Goal: Information Seeking & Learning: Check status

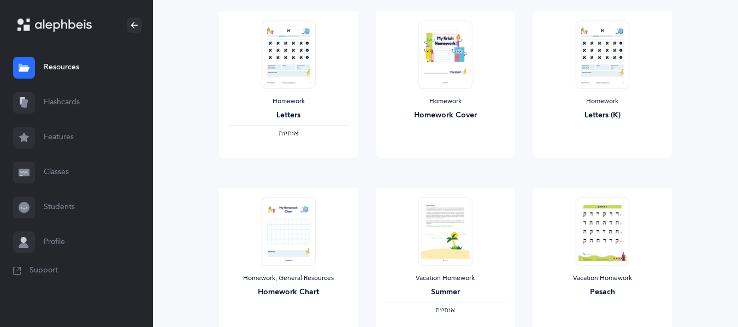
scroll to position [145, 0]
click at [25, 154] on link "Features" at bounding box center [76, 137] width 153 height 35
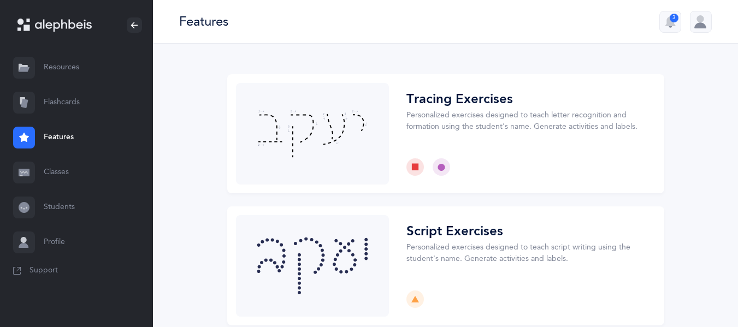
click at [72, 164] on link "Classes" at bounding box center [76, 172] width 153 height 35
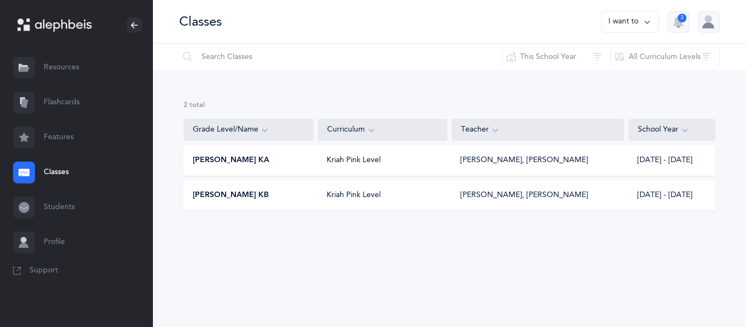
click at [327, 157] on div "Kriah Pink Level" at bounding box center [382, 160] width 129 height 11
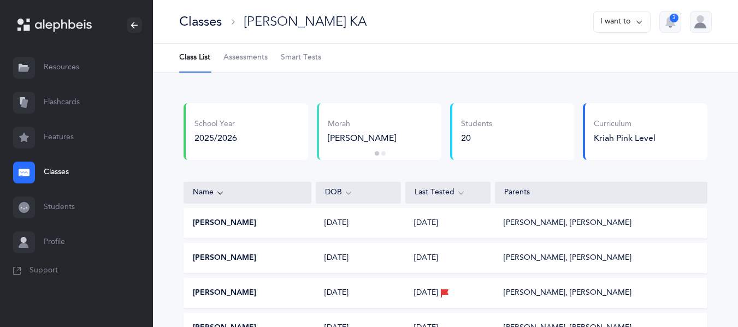
click at [291, 58] on span "Smart Tests" at bounding box center [301, 57] width 40 height 11
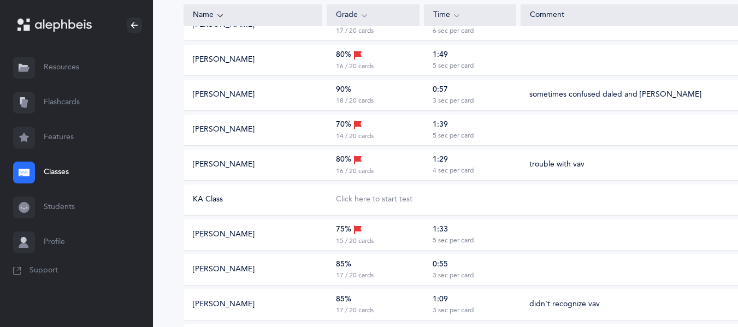
scroll to position [205, 0]
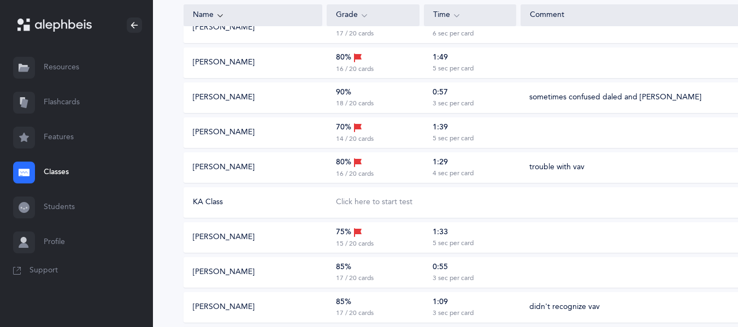
click at [355, 6] on div "Grade" at bounding box center [373, 15] width 93 height 22
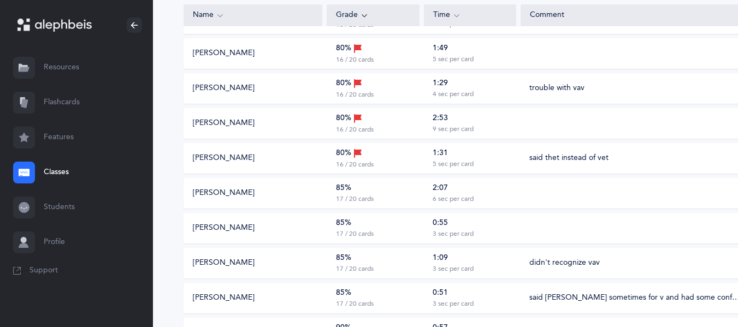
scroll to position [319, 0]
click at [321, 112] on div "[PERSON_NAME] 80% 16 / 20 cards 2:53 9 sec per card" at bounding box center [468, 124] width 568 height 31
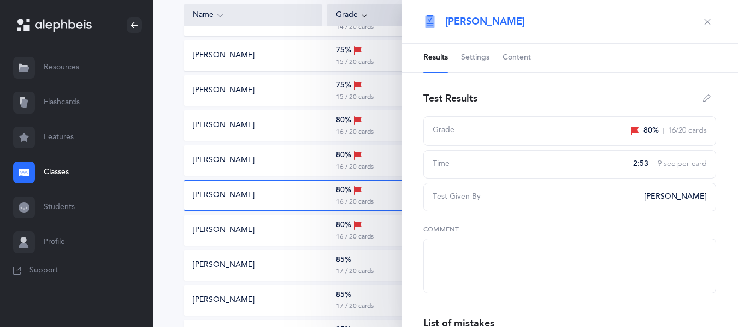
scroll to position [247, 0]
click at [699, 21] on button "button" at bounding box center [707, 21] width 17 height 17
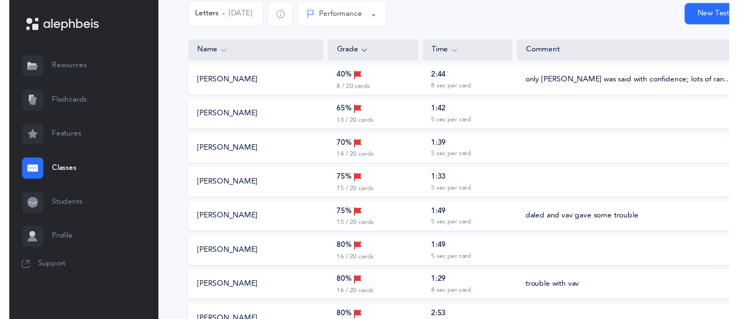
scroll to position [0, 0]
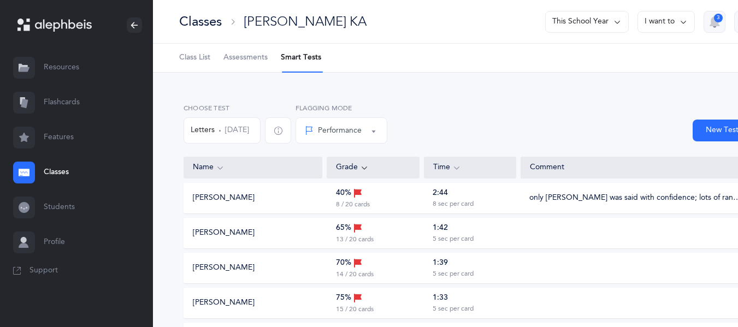
click at [204, 20] on div "Classes" at bounding box center [200, 22] width 43 height 18
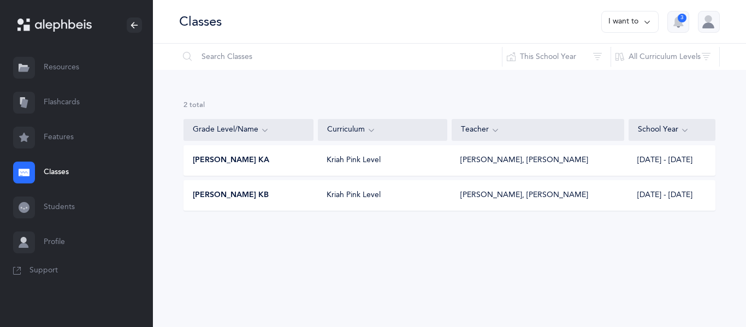
click at [411, 190] on div "Kriah Pink Level" at bounding box center [382, 195] width 129 height 11
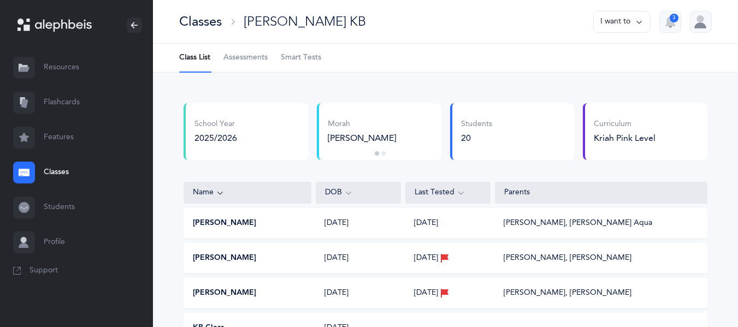
click at [312, 52] on span "Smart Tests" at bounding box center [301, 57] width 40 height 11
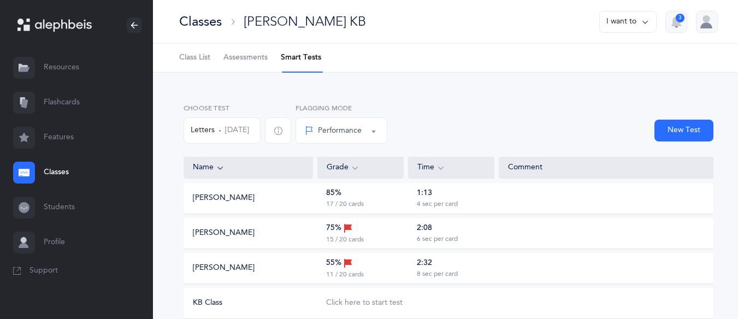
click at [355, 170] on icon at bounding box center [355, 168] width 9 height 12
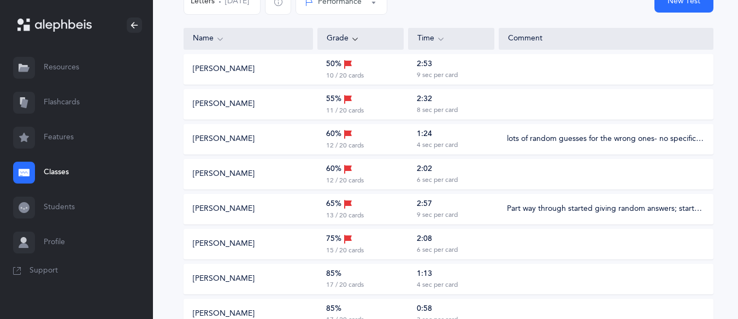
scroll to position [116, 0]
